Goal: Task Accomplishment & Management: Use online tool/utility

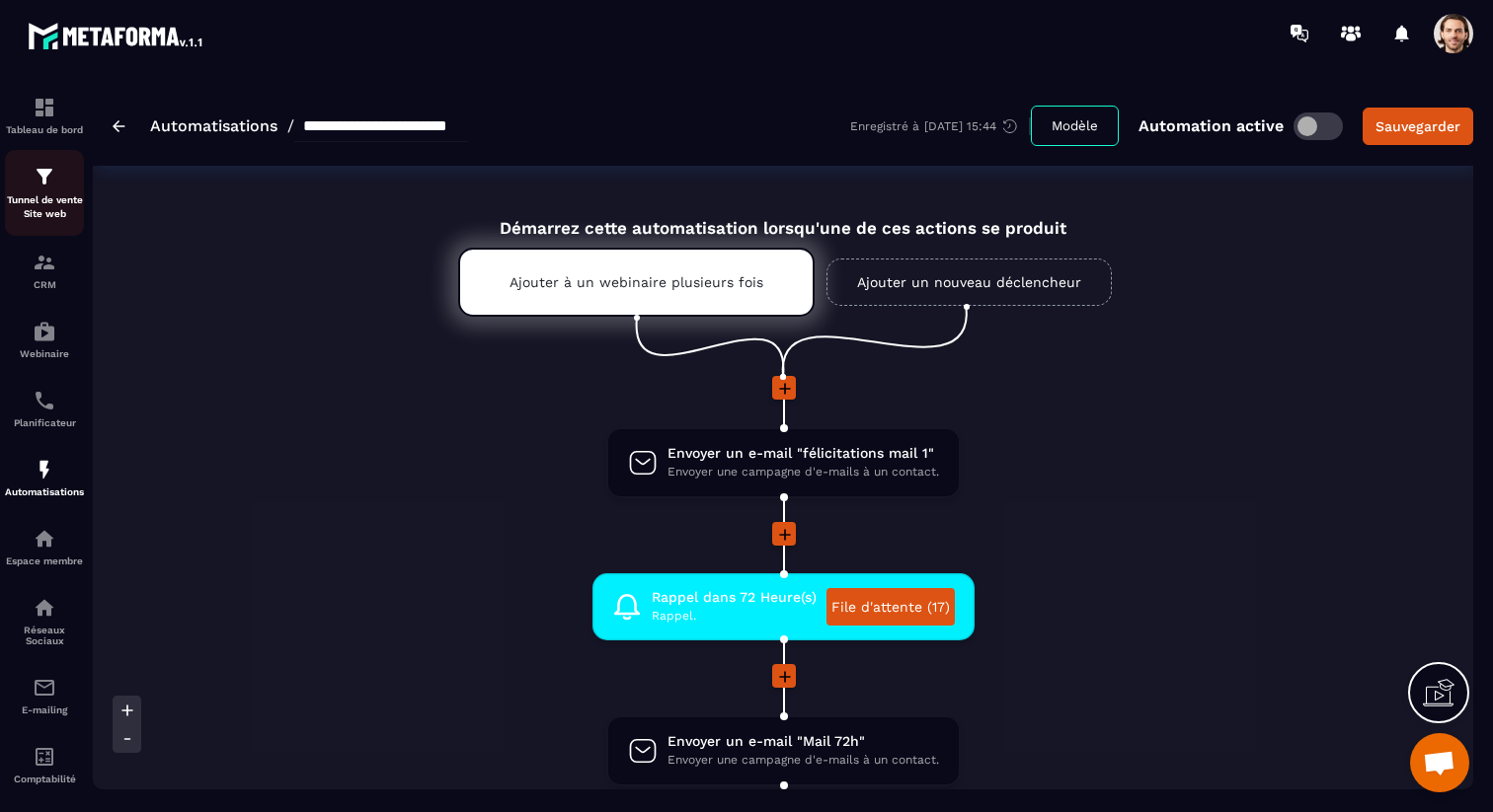
click at [62, 178] on div "Tunnel de vente Site web" at bounding box center [45, 192] width 79 height 57
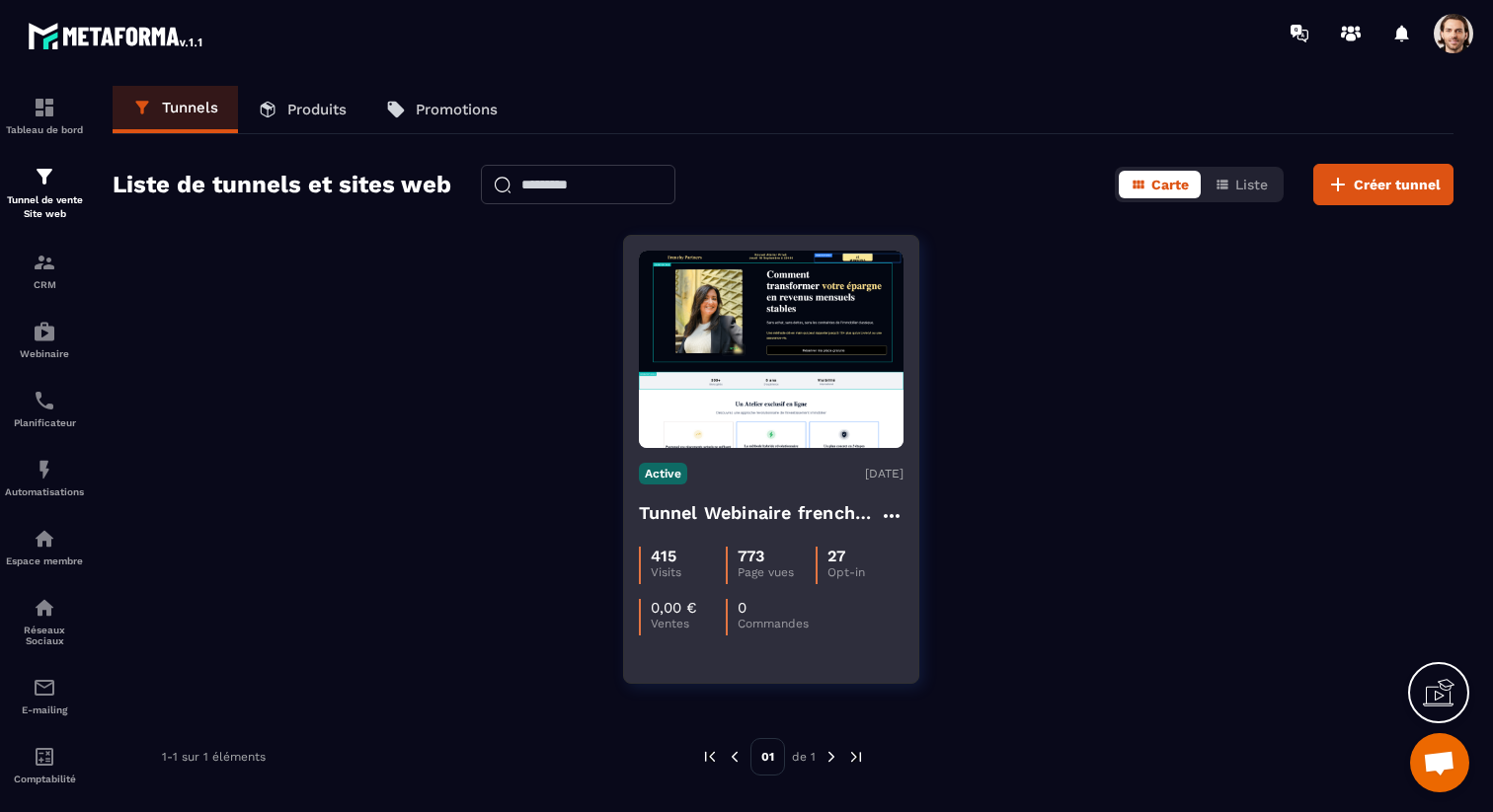
click at [760, 499] on div "Active [DATE] Tunnel Webinaire [DEMOGRAPHIC_DATA] partners 415 Visits 773 Page …" at bounding box center [771, 541] width 295 height 187
click at [827, 515] on h4 "Tunnel Webinaire frenchy partners" at bounding box center [759, 514] width 241 height 28
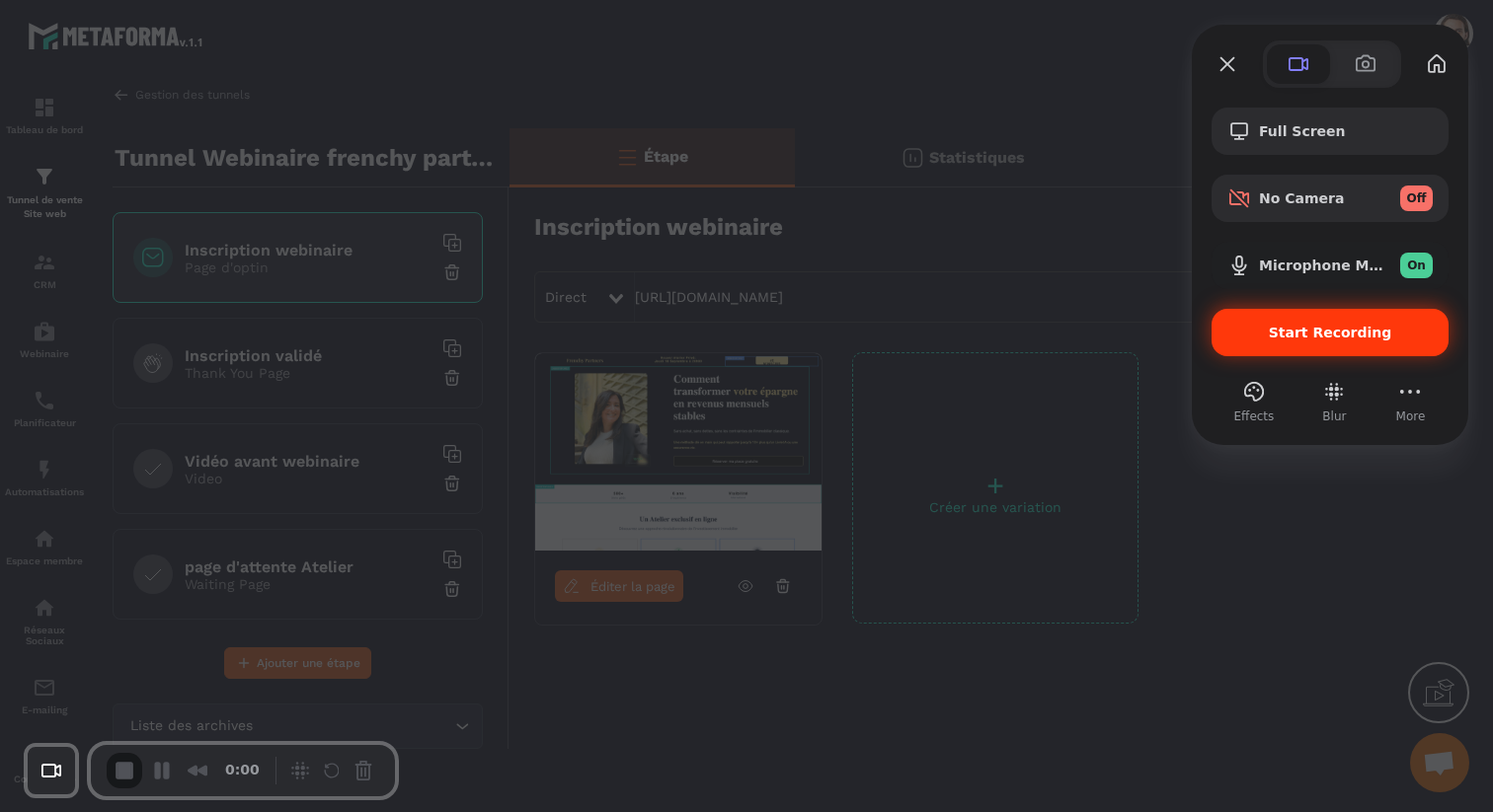
click at [1343, 333] on span "Start Recording" at bounding box center [1330, 333] width 123 height 16
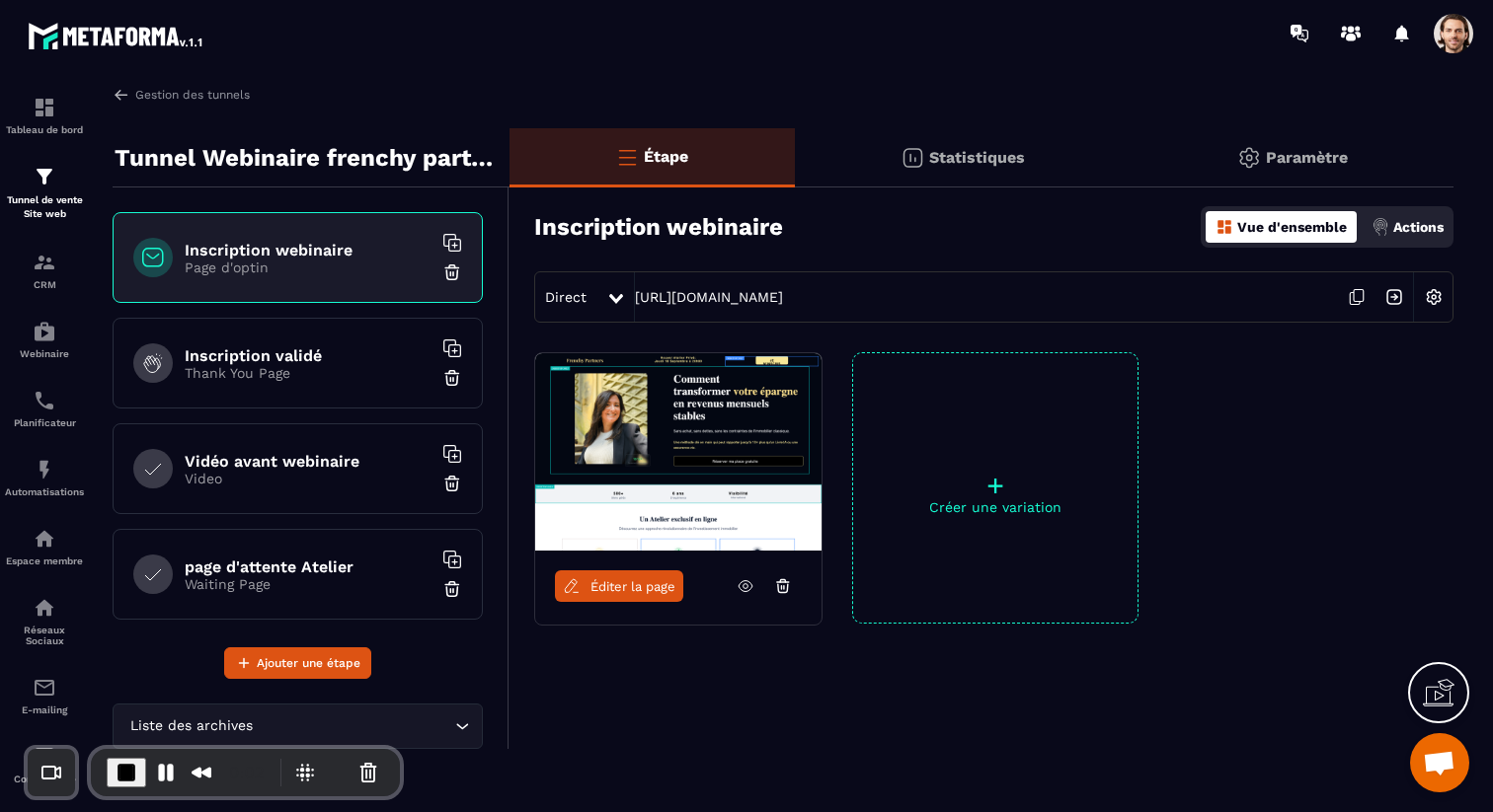
click at [929, 165] on div "Statistiques" at bounding box center [962, 158] width 336 height 59
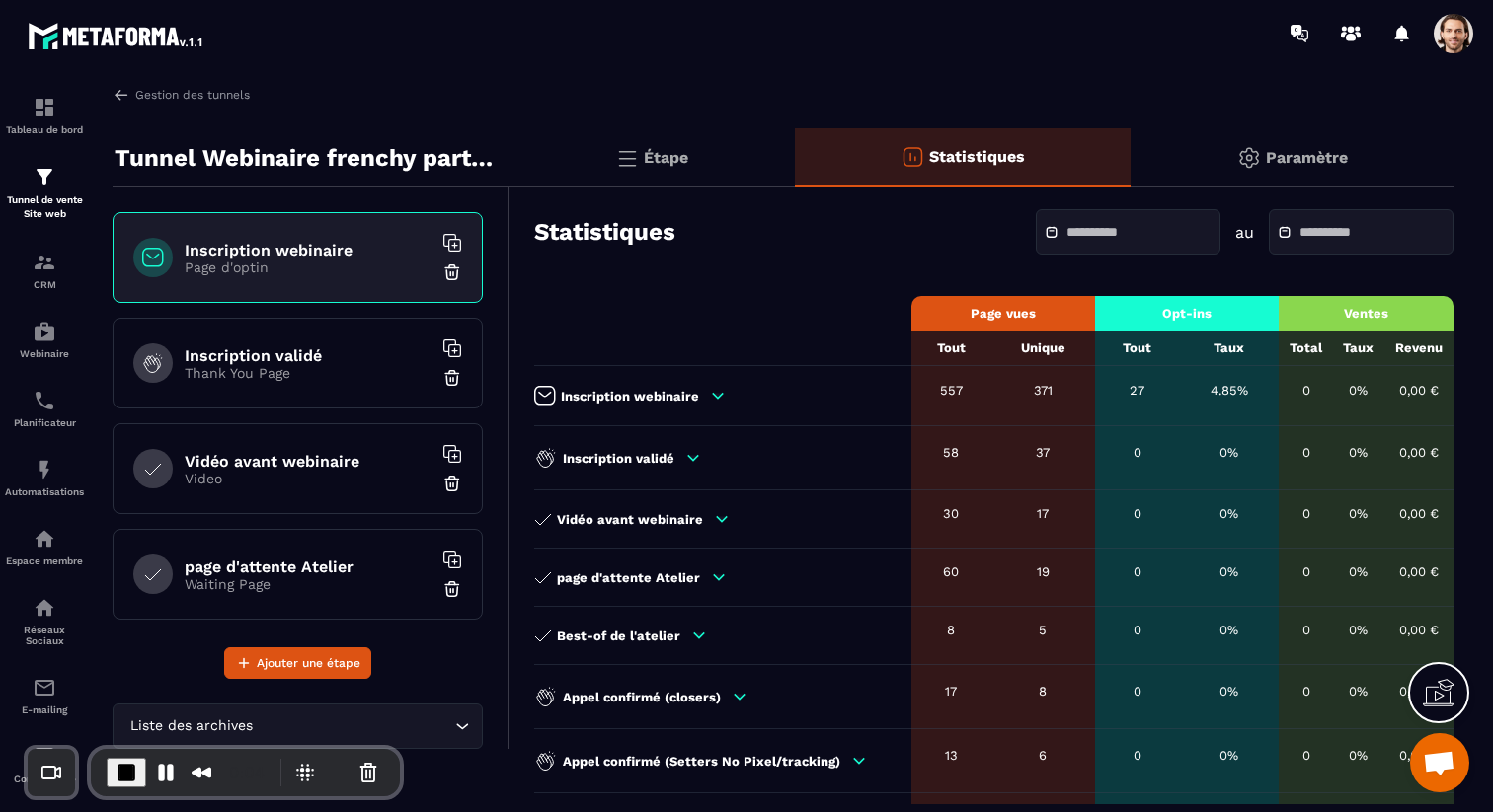
click at [1066, 233] on input "text" at bounding box center [1135, 232] width 138 height 15
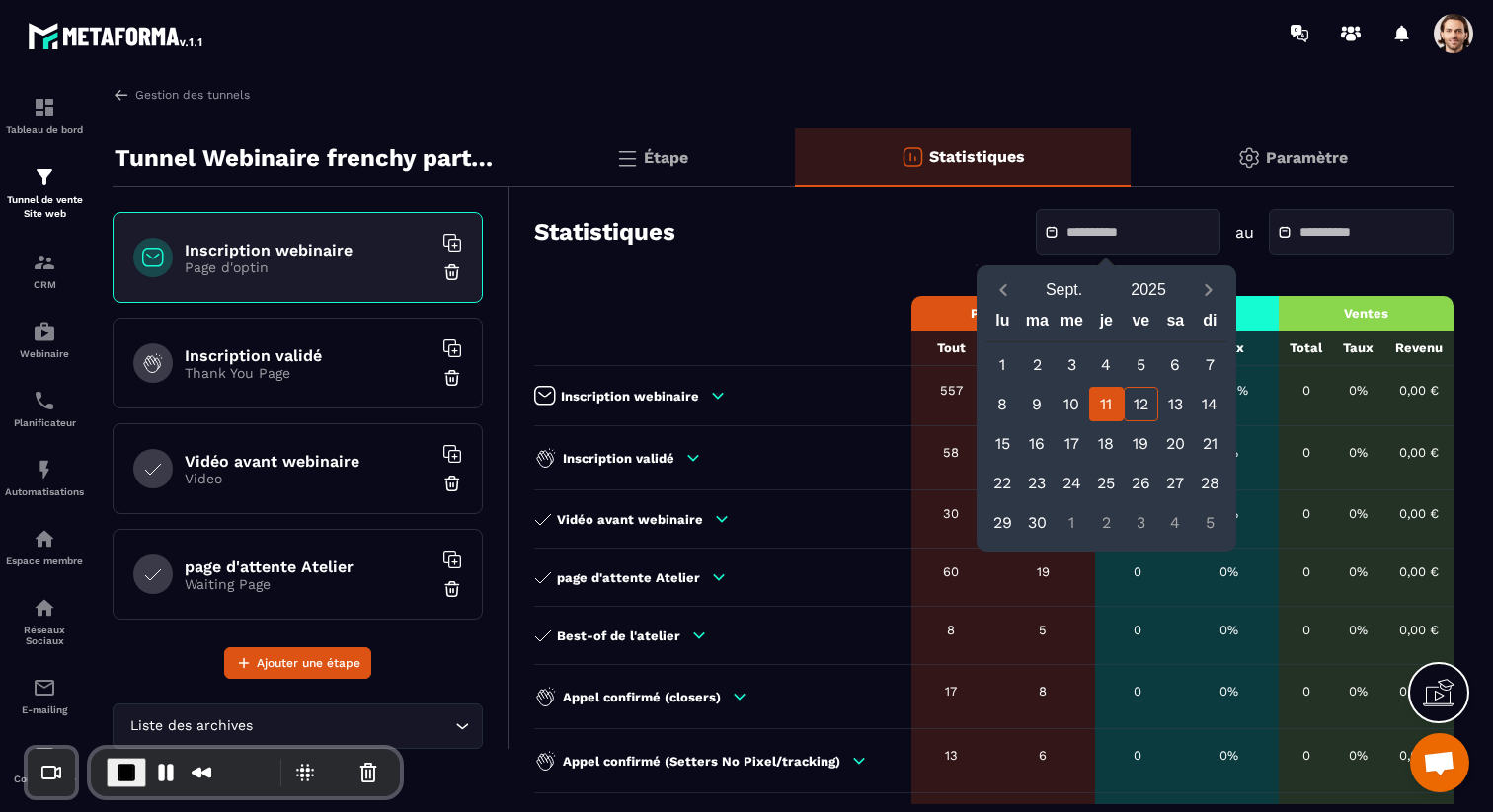
click at [1111, 406] on div "11" at bounding box center [1106, 404] width 35 height 35
type input "**********"
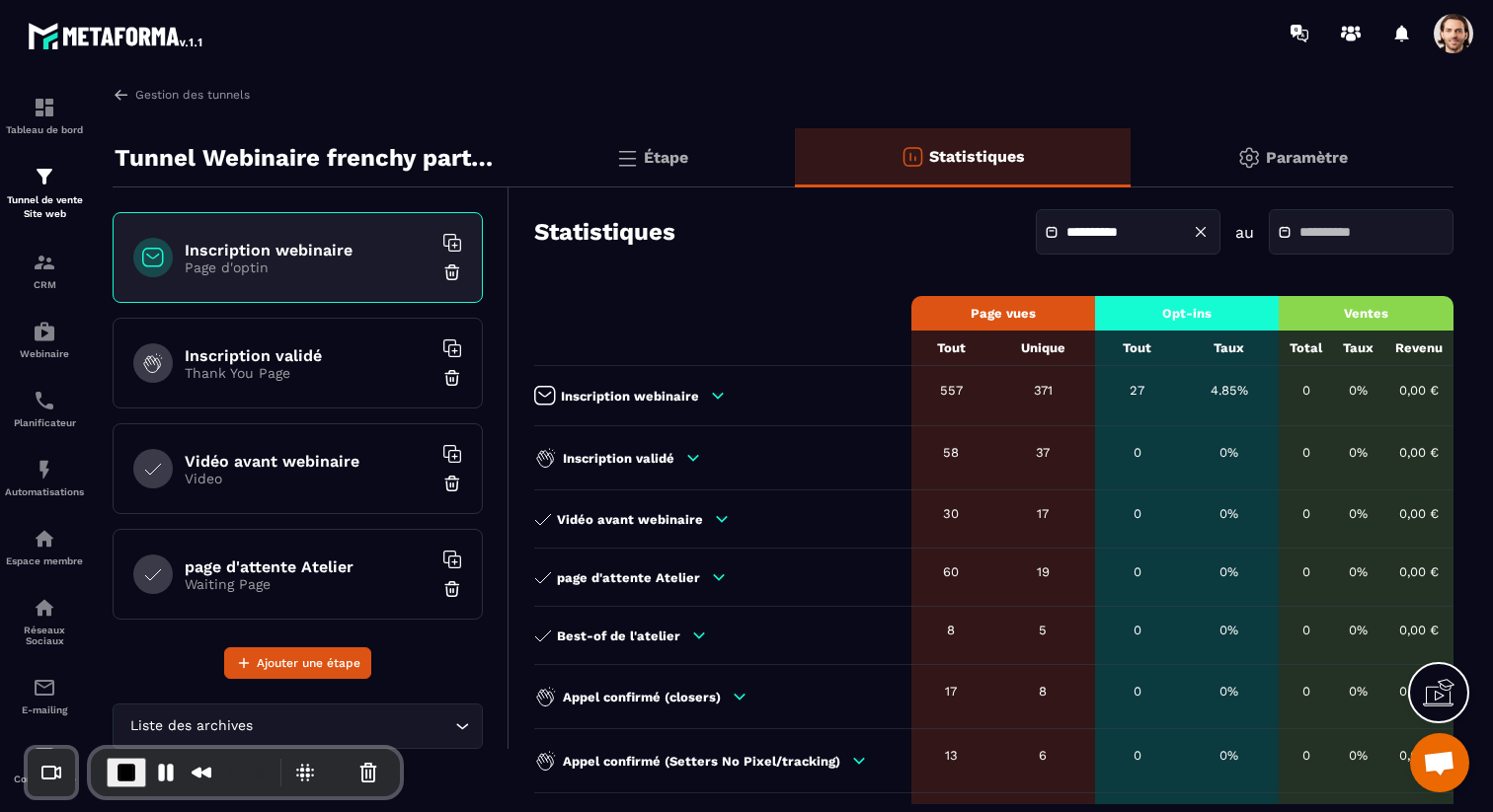
click at [1337, 239] on input "text" at bounding box center [1368, 232] width 138 height 15
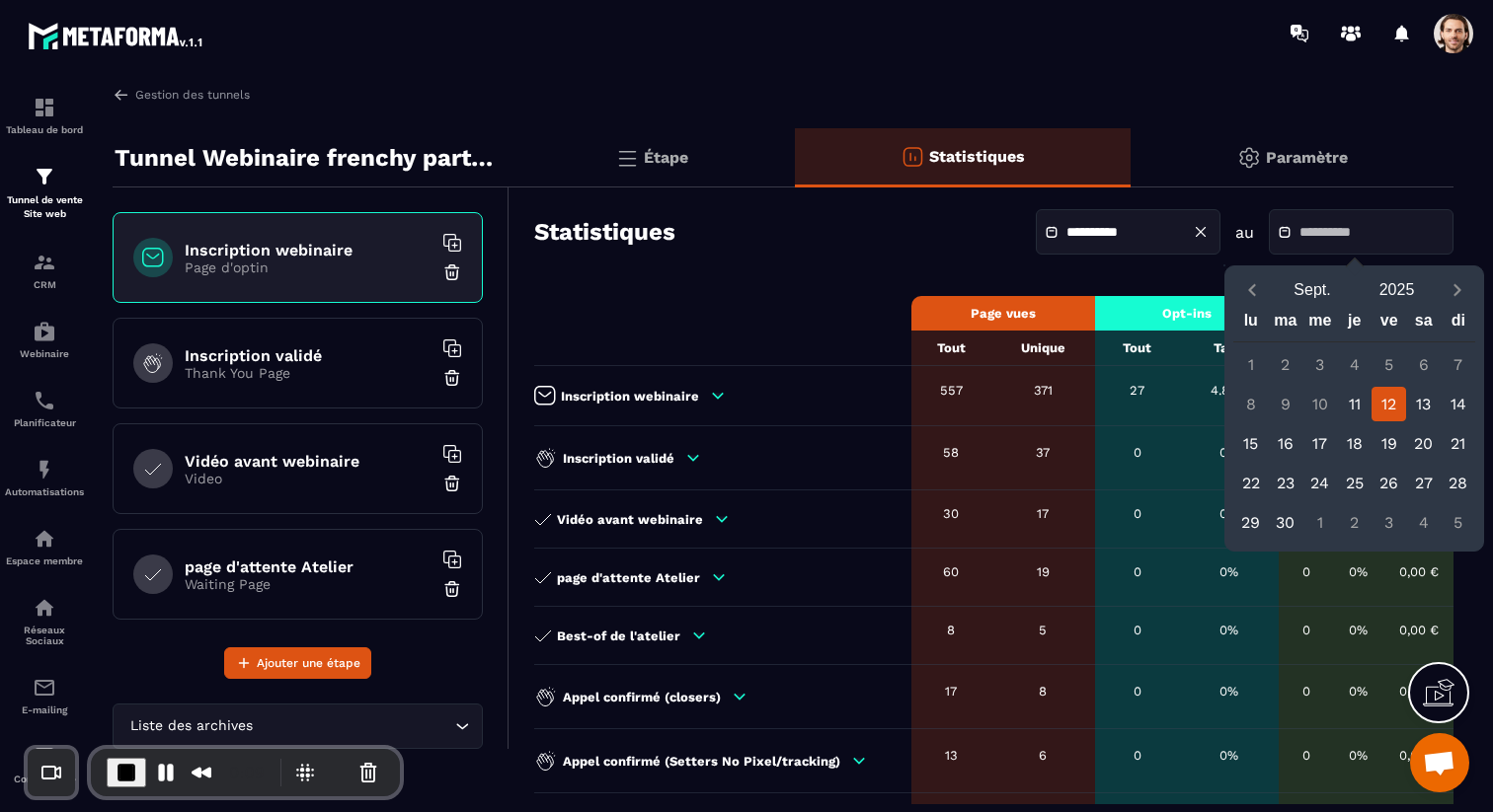
click at [1402, 407] on div "12" at bounding box center [1389, 404] width 35 height 35
type input "**********"
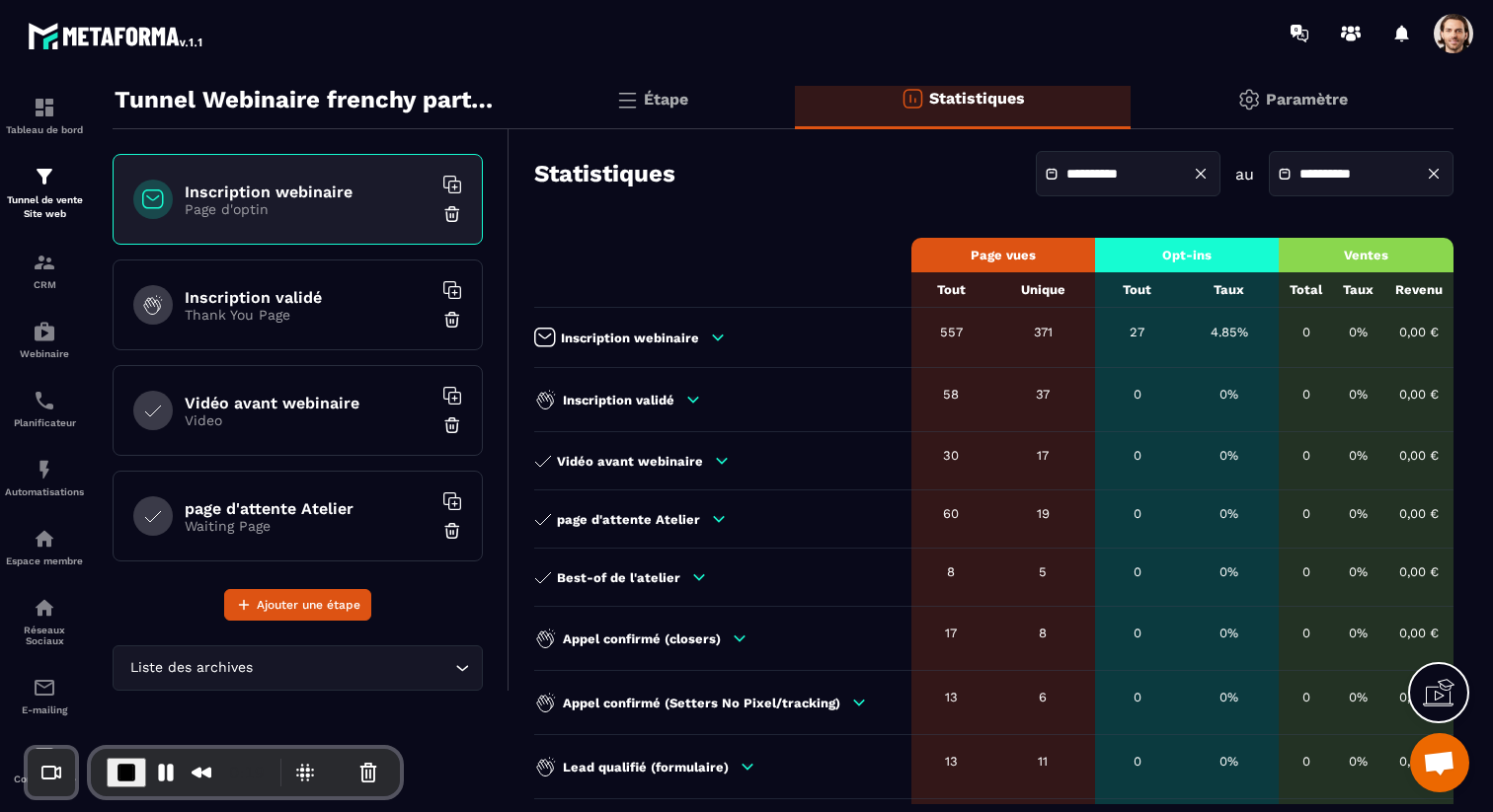
scroll to position [57, 0]
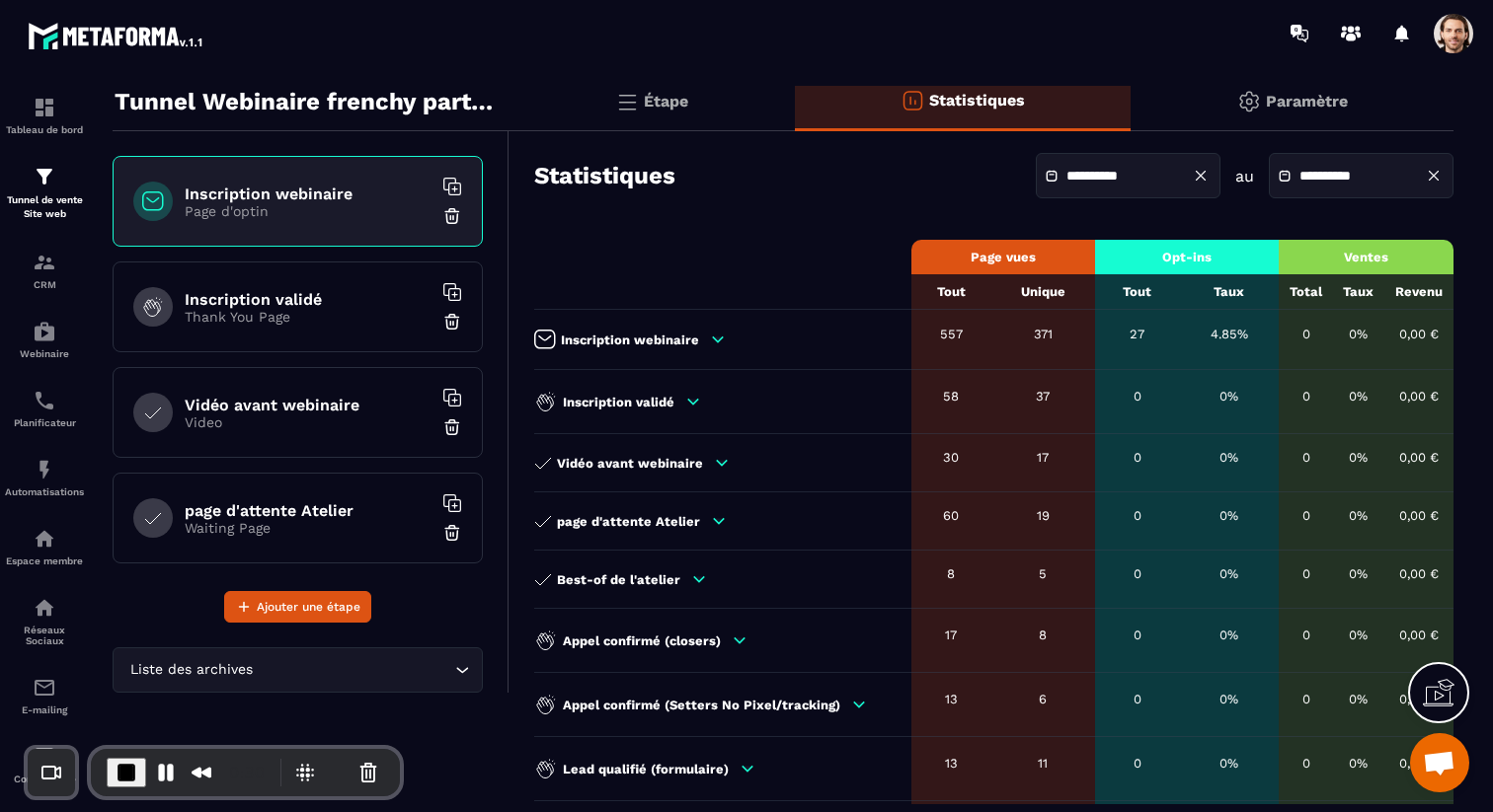
click at [688, 99] on p "Étape" at bounding box center [666, 101] width 45 height 19
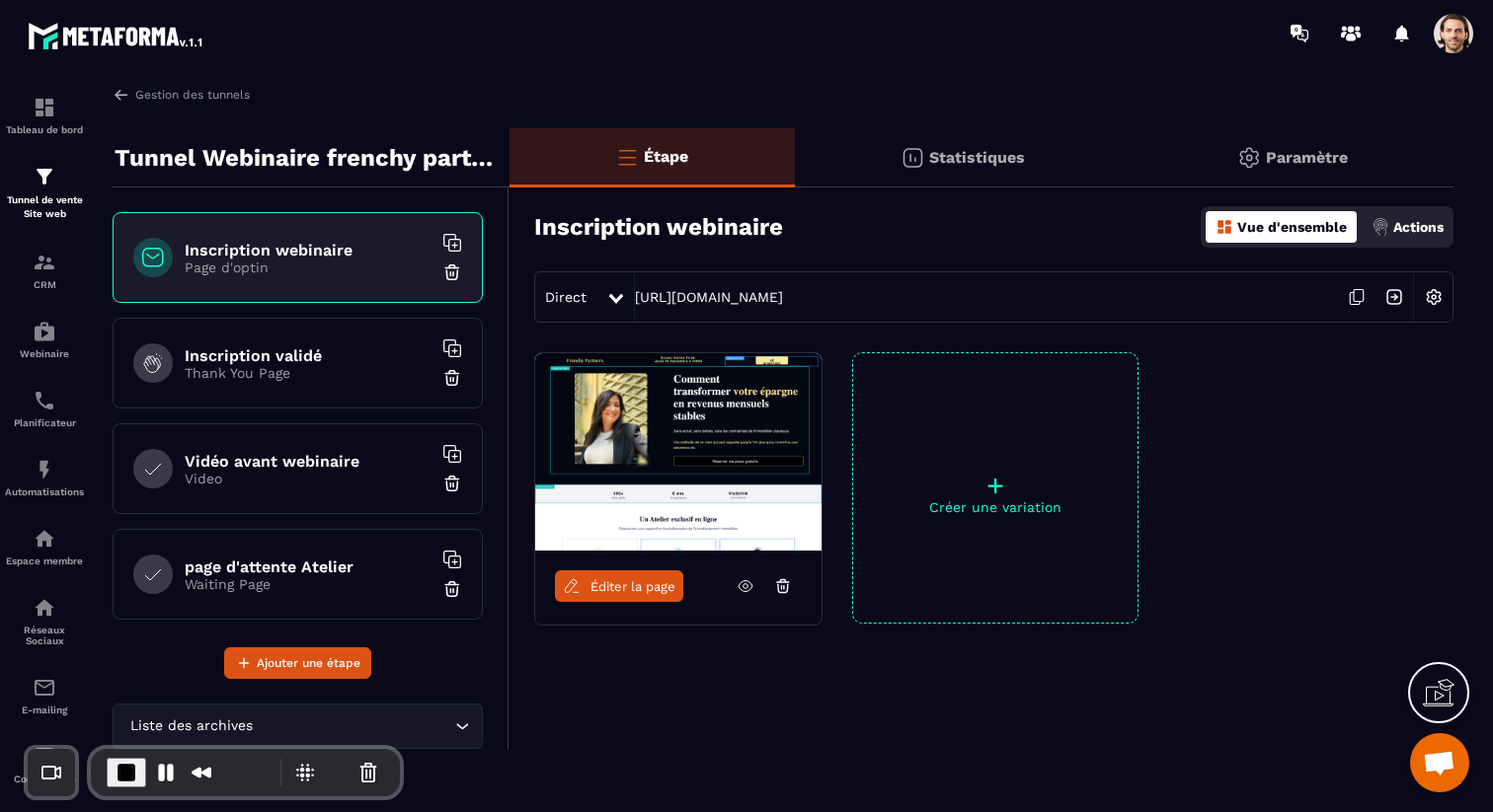
click at [748, 584] on icon at bounding box center [746, 586] width 5 height 5
click at [659, 584] on span "Éditer la page" at bounding box center [633, 586] width 85 height 15
